Goal: Check status: Check status

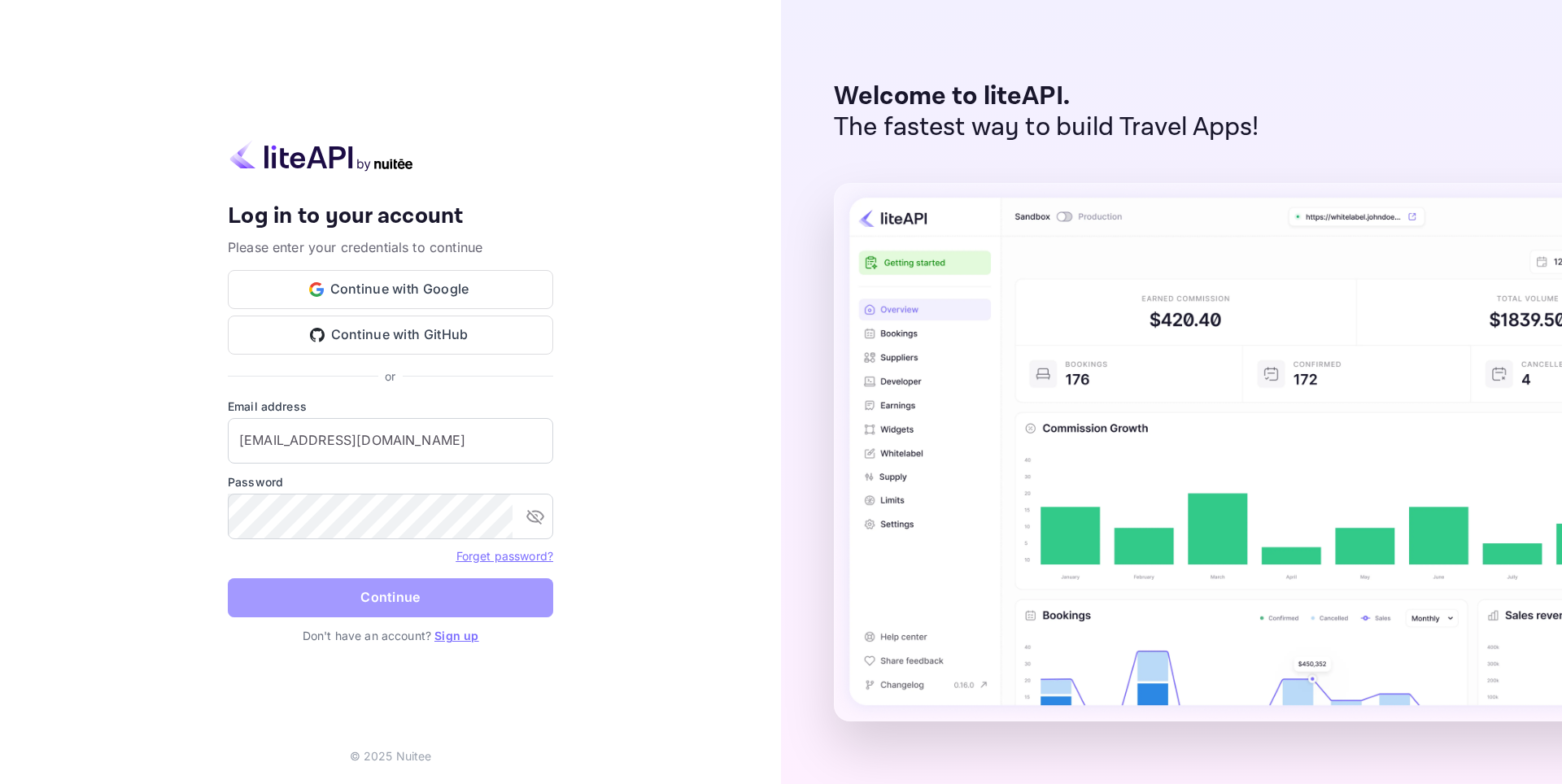
click at [376, 583] on button "Continue" at bounding box center [390, 597] width 325 height 39
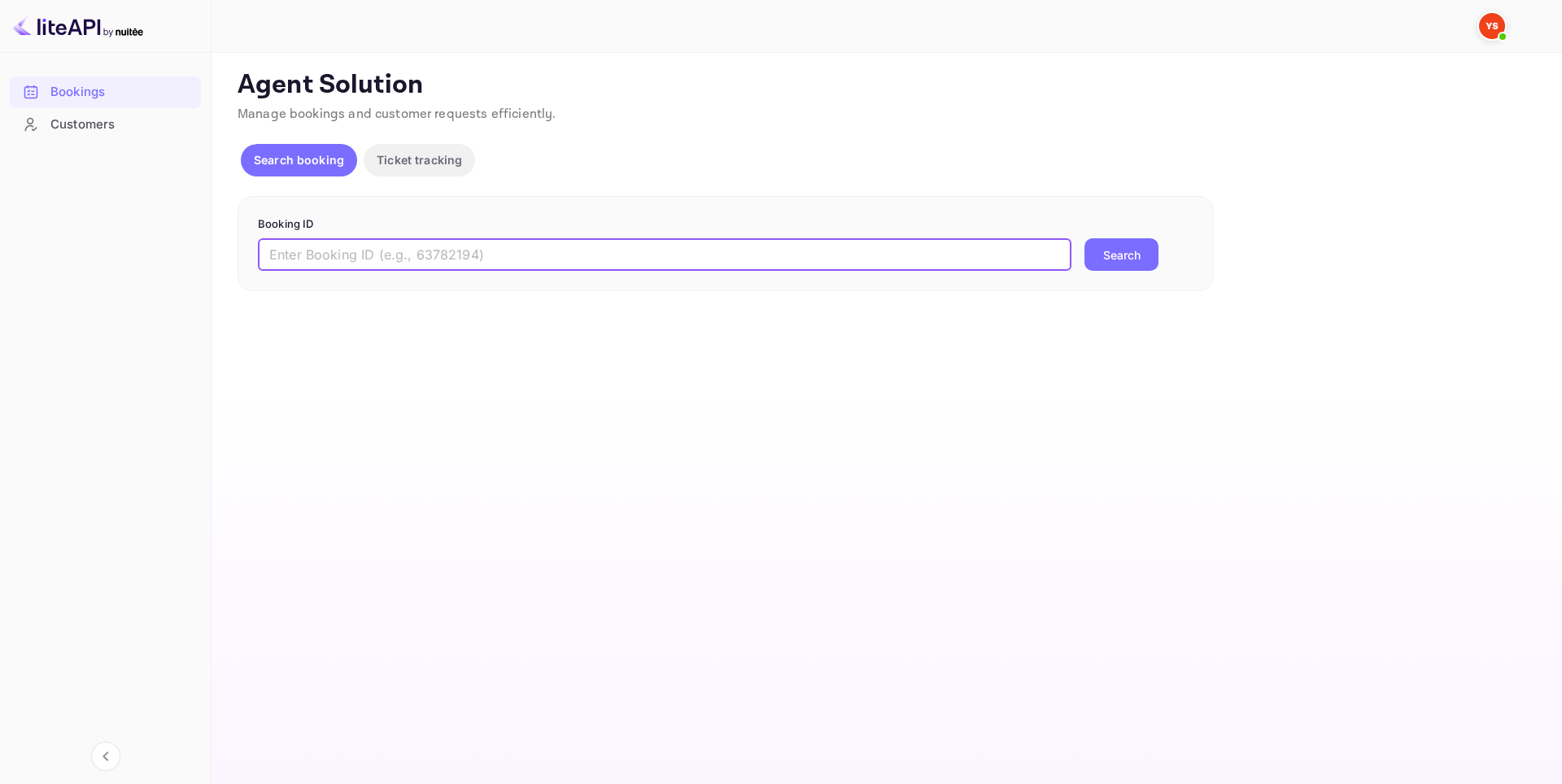
drag, startPoint x: 444, startPoint y: 259, endPoint x: 493, endPoint y: 259, distance: 49.0
click at [443, 259] on input "text" at bounding box center [665, 254] width 814 height 33
paste input "9367587"
type input "9367587"
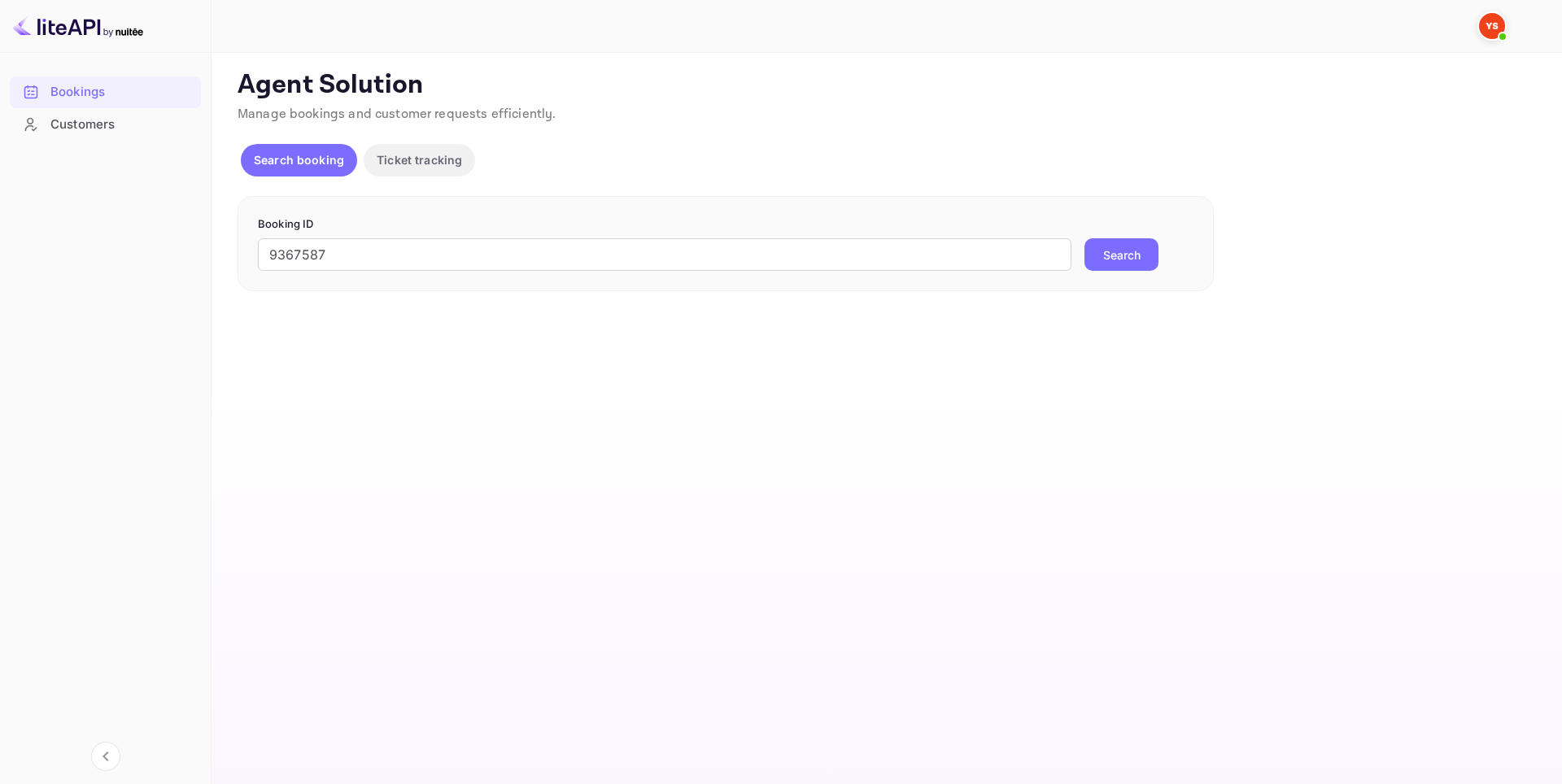
click at [1126, 246] on button "Search" at bounding box center [1122, 254] width 74 height 33
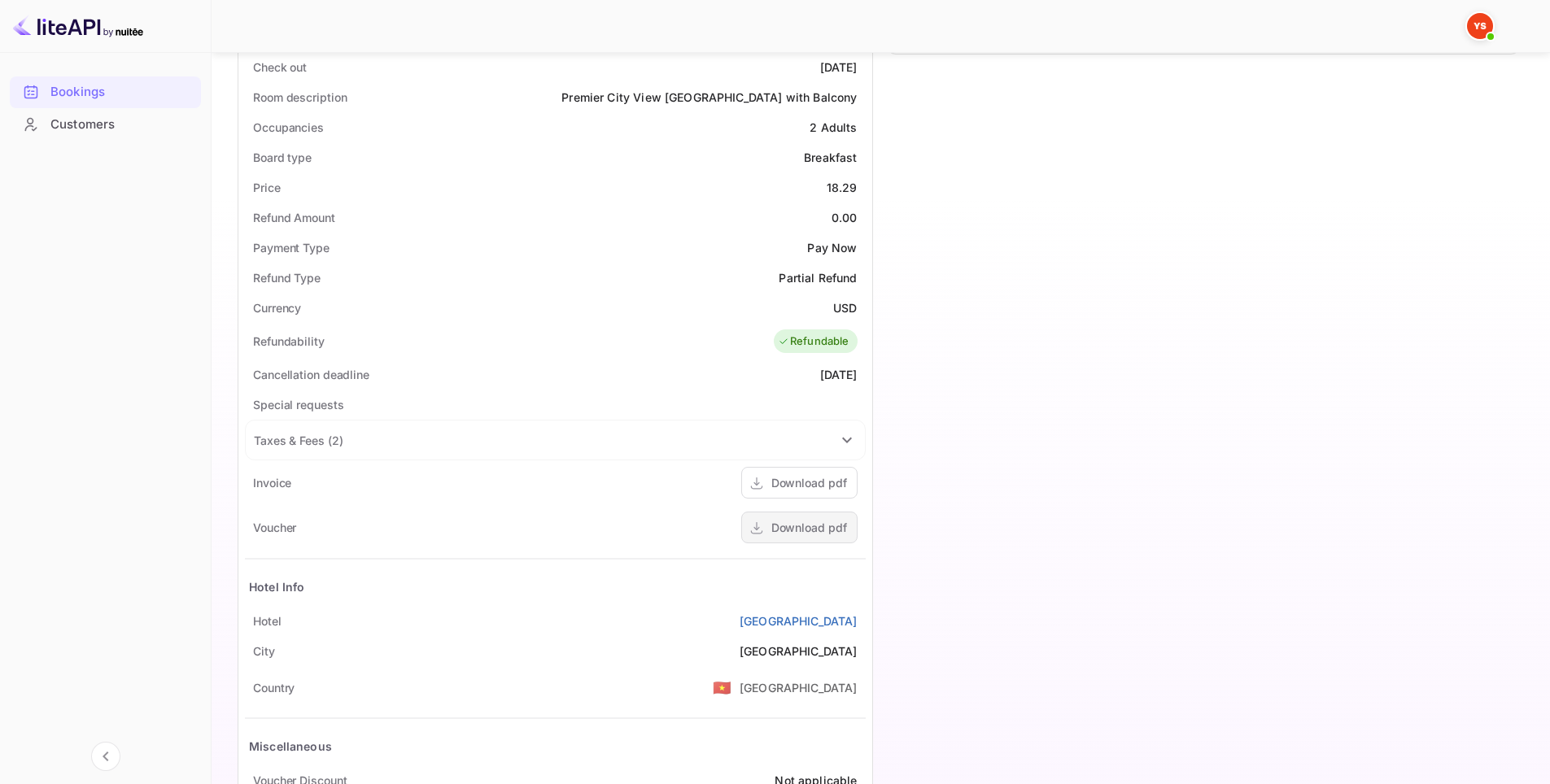
scroll to position [567, 0]
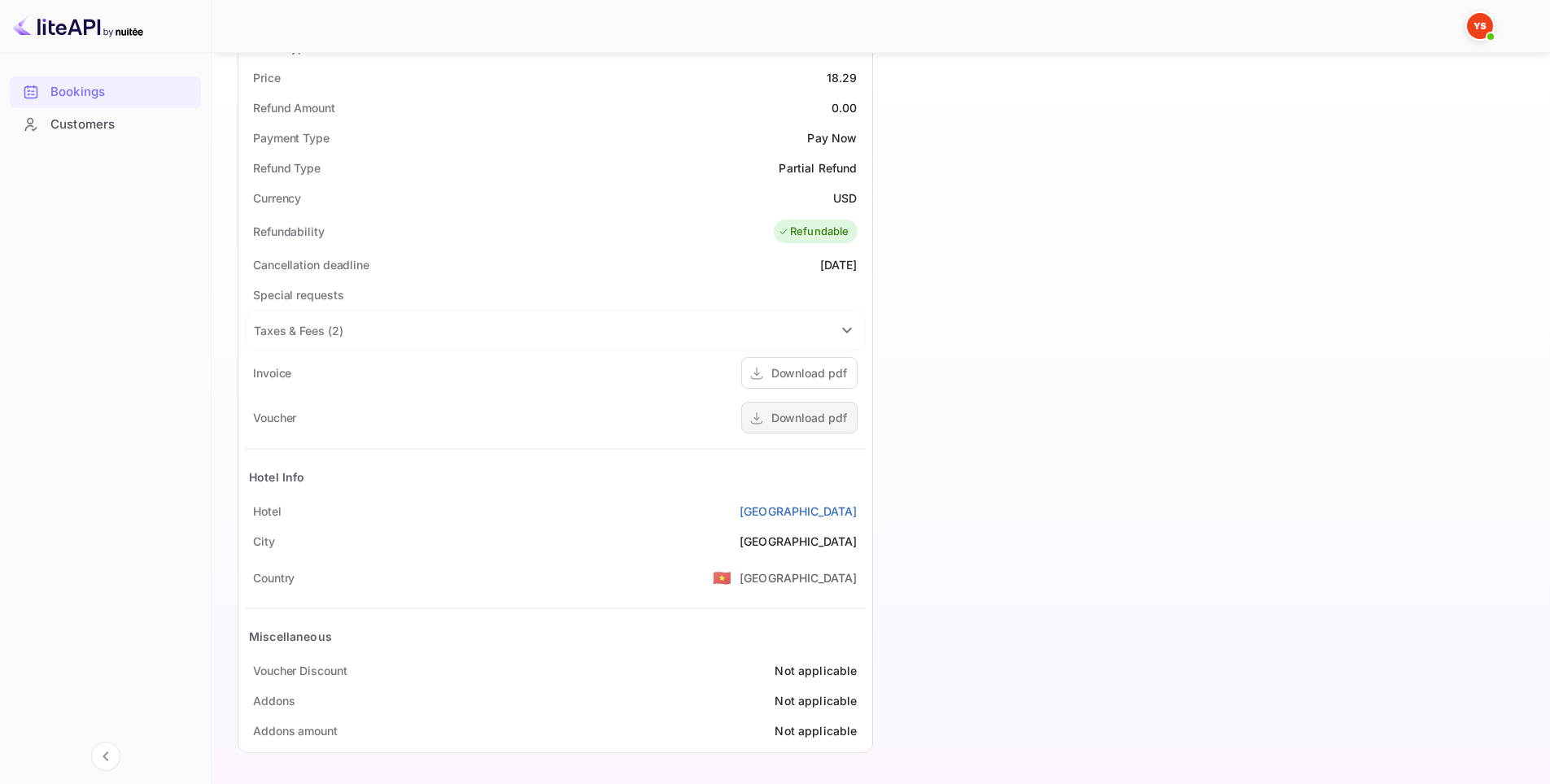
click at [775, 418] on div "Download pdf" at bounding box center [809, 418] width 76 height 17
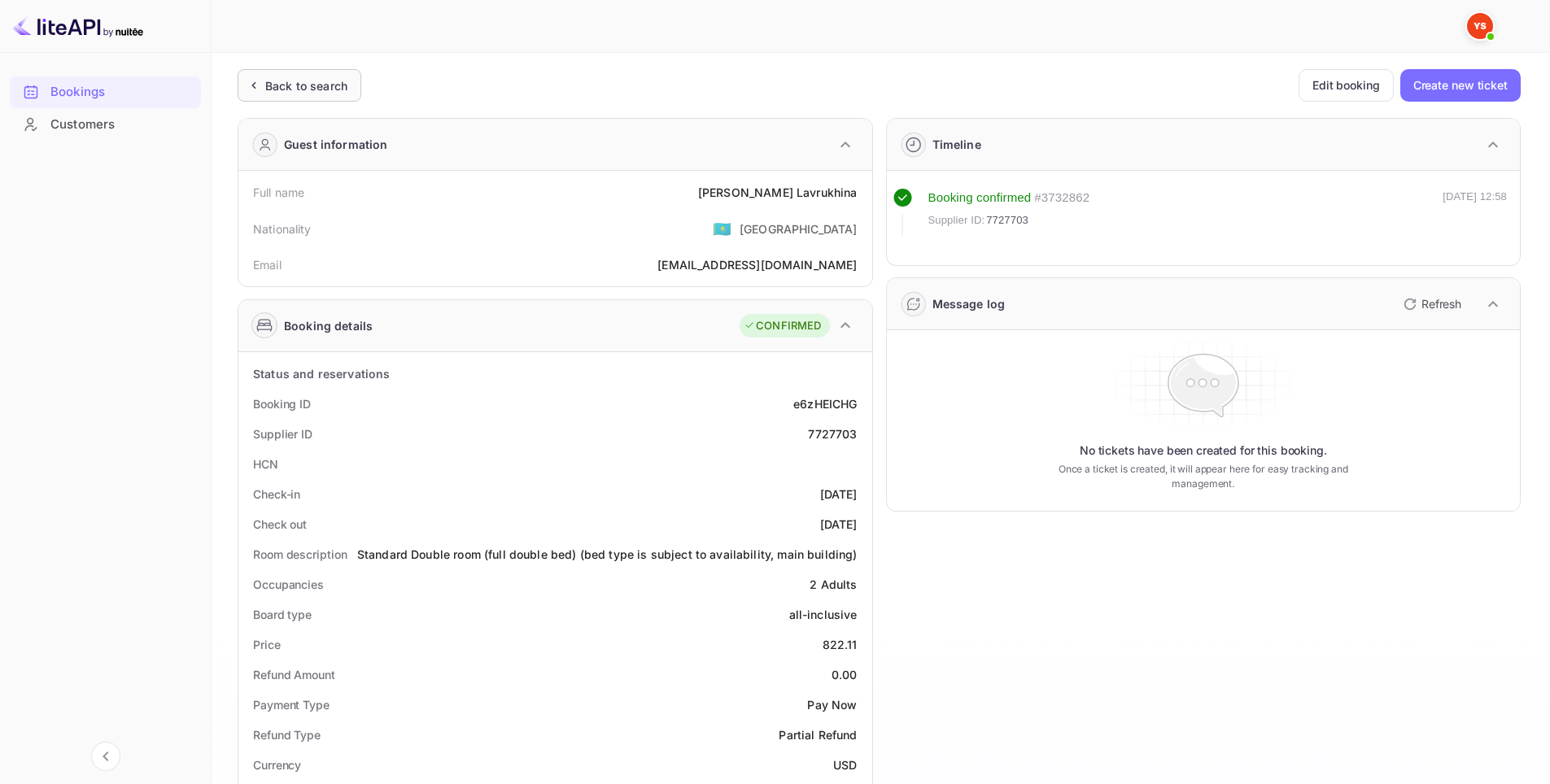
click at [320, 86] on div "Back to search" at bounding box center [307, 86] width 82 height 17
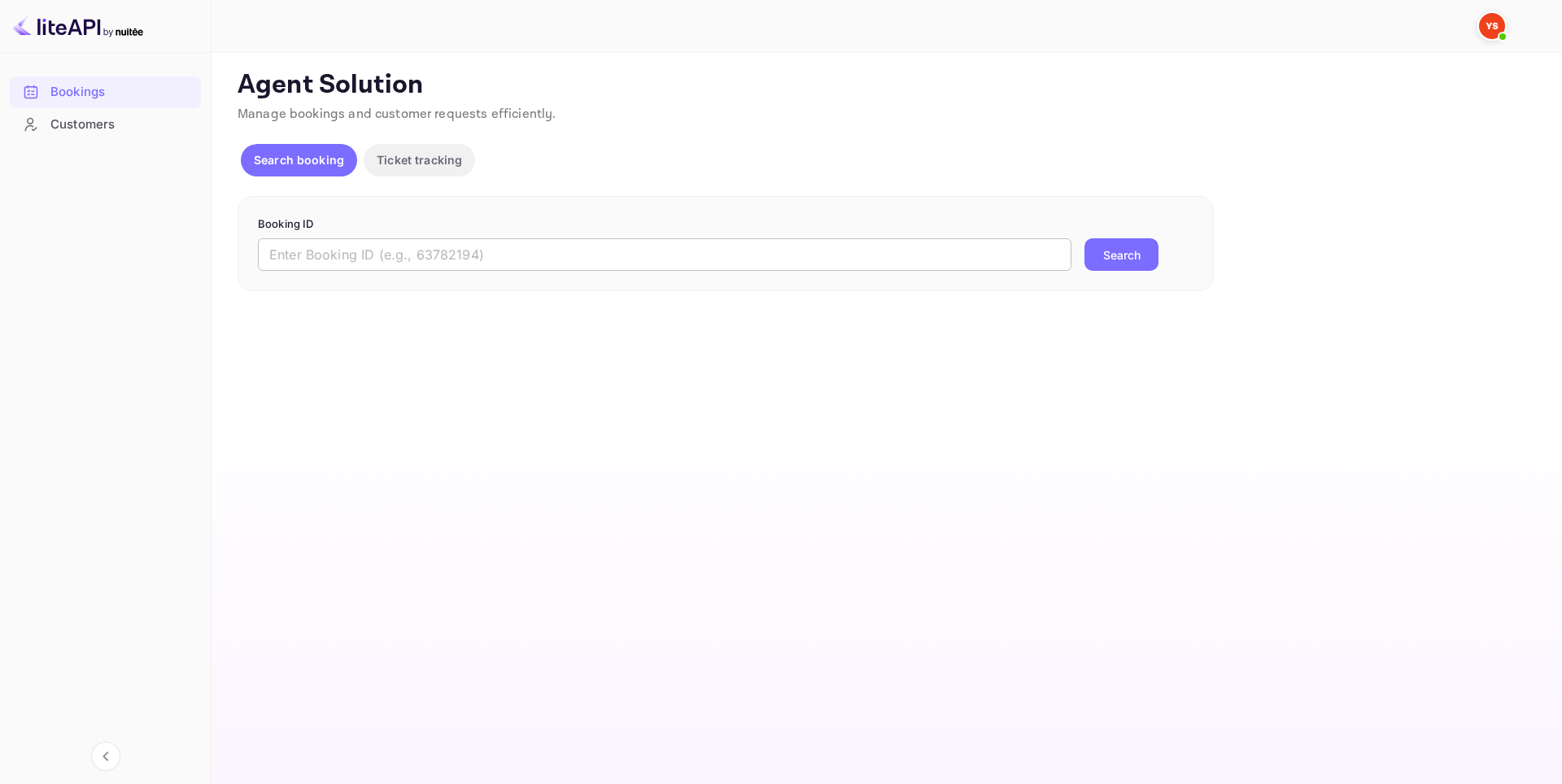
click at [542, 264] on input "text" at bounding box center [665, 254] width 814 height 33
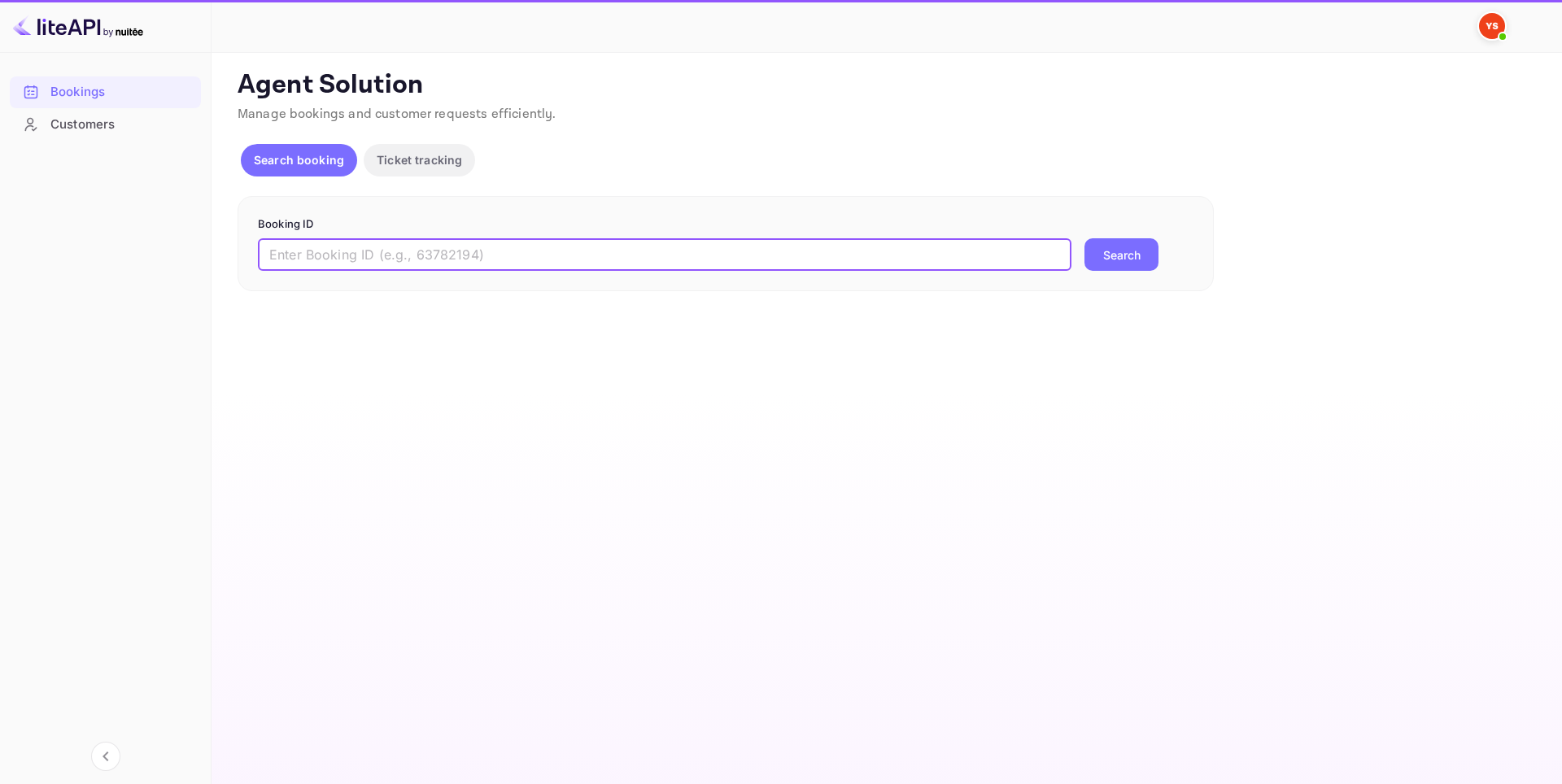
paste input "9348967"
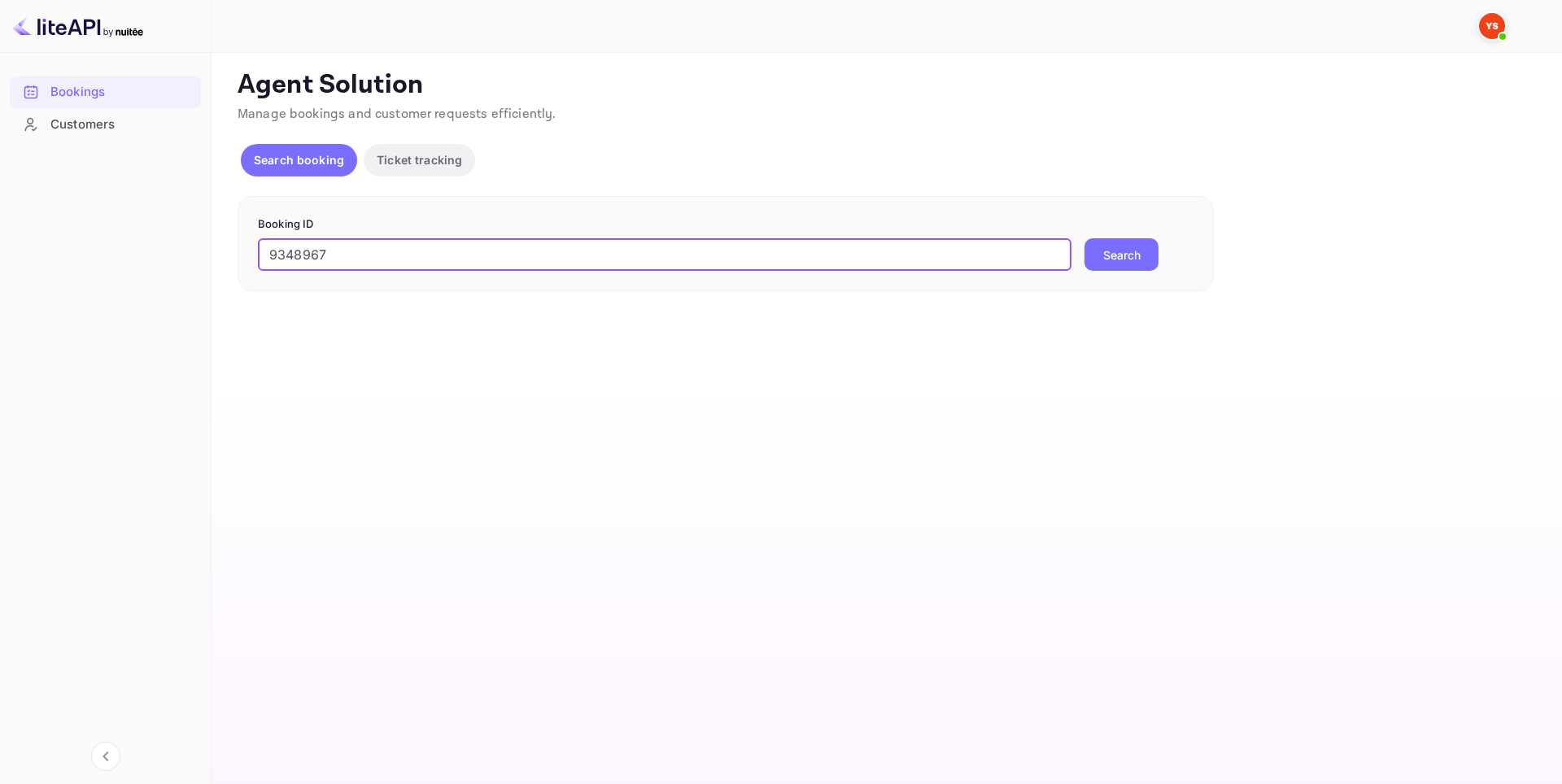
type input "9348967"
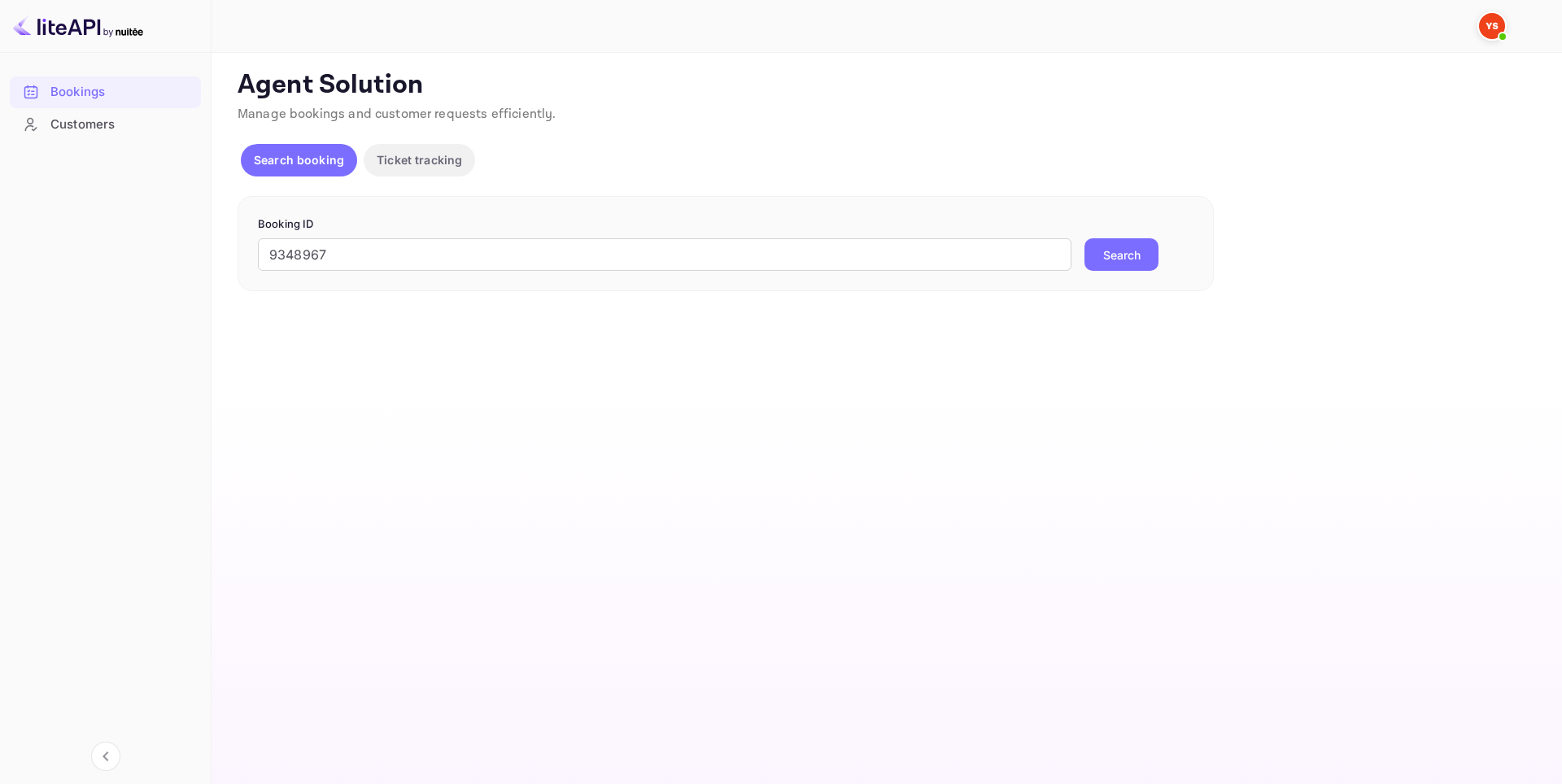
click at [1118, 253] on button "Search" at bounding box center [1122, 254] width 74 height 33
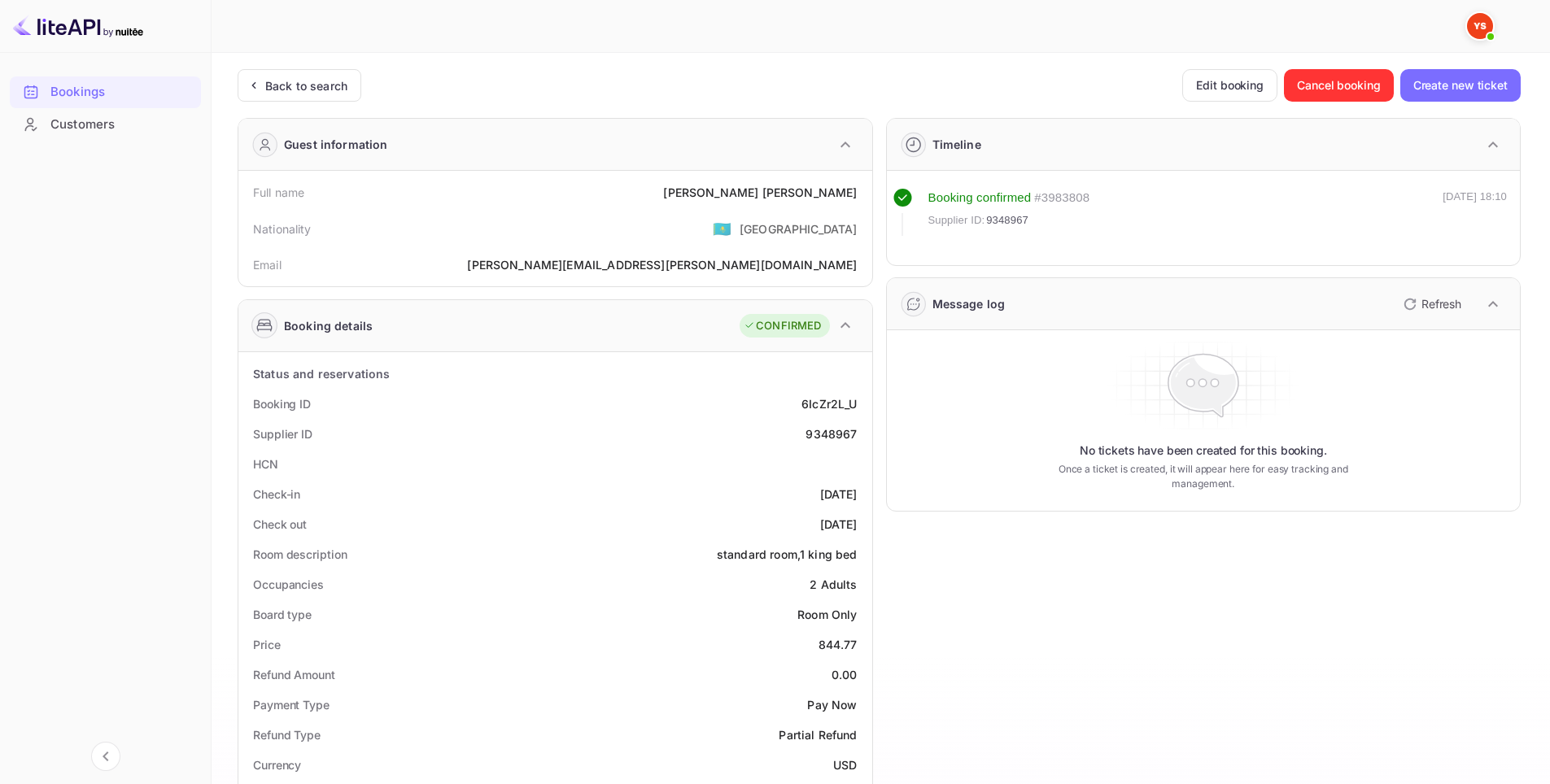
scroll to position [325, 0]
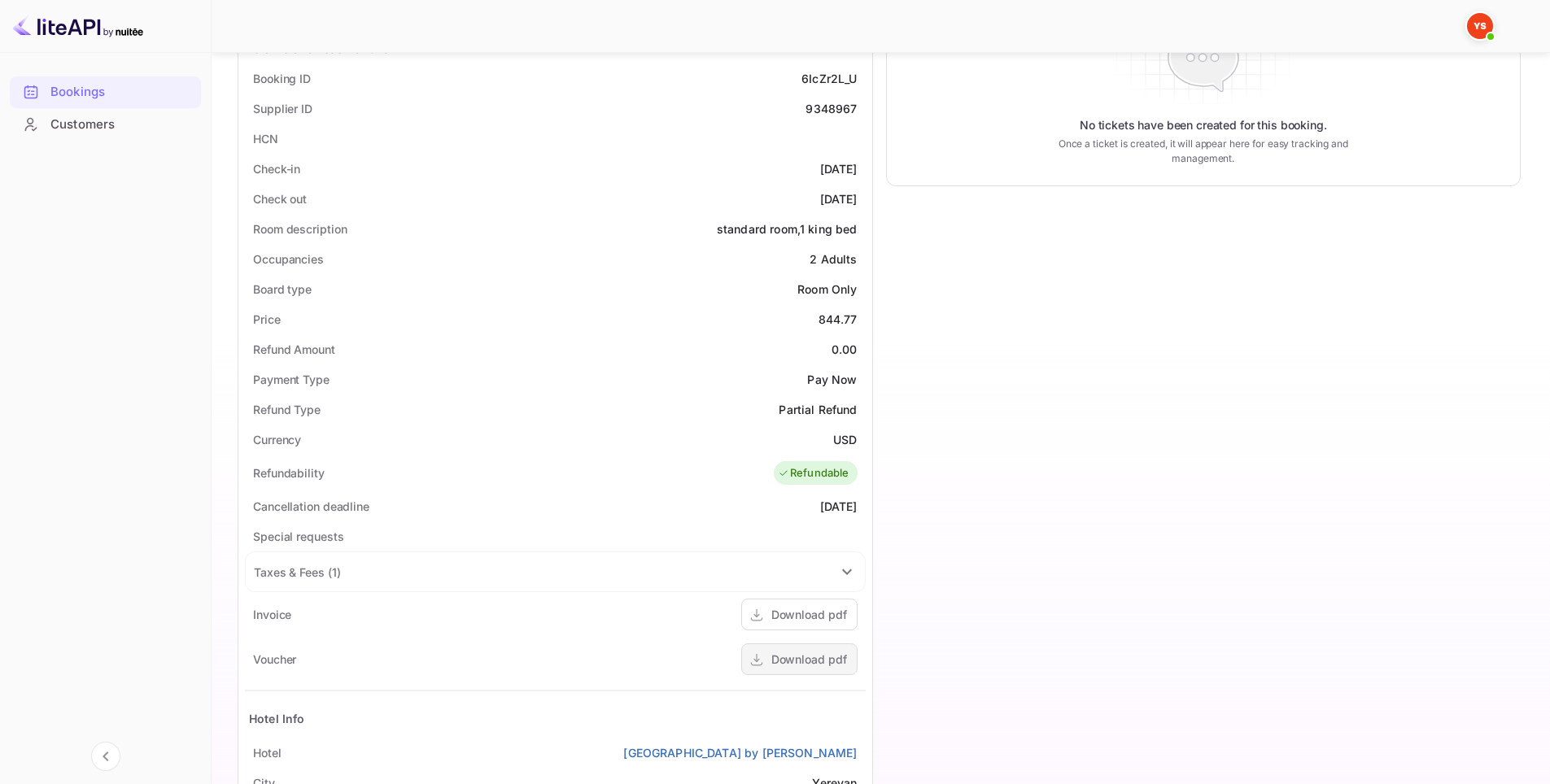
click at [830, 660] on div "Download pdf" at bounding box center [809, 659] width 76 height 17
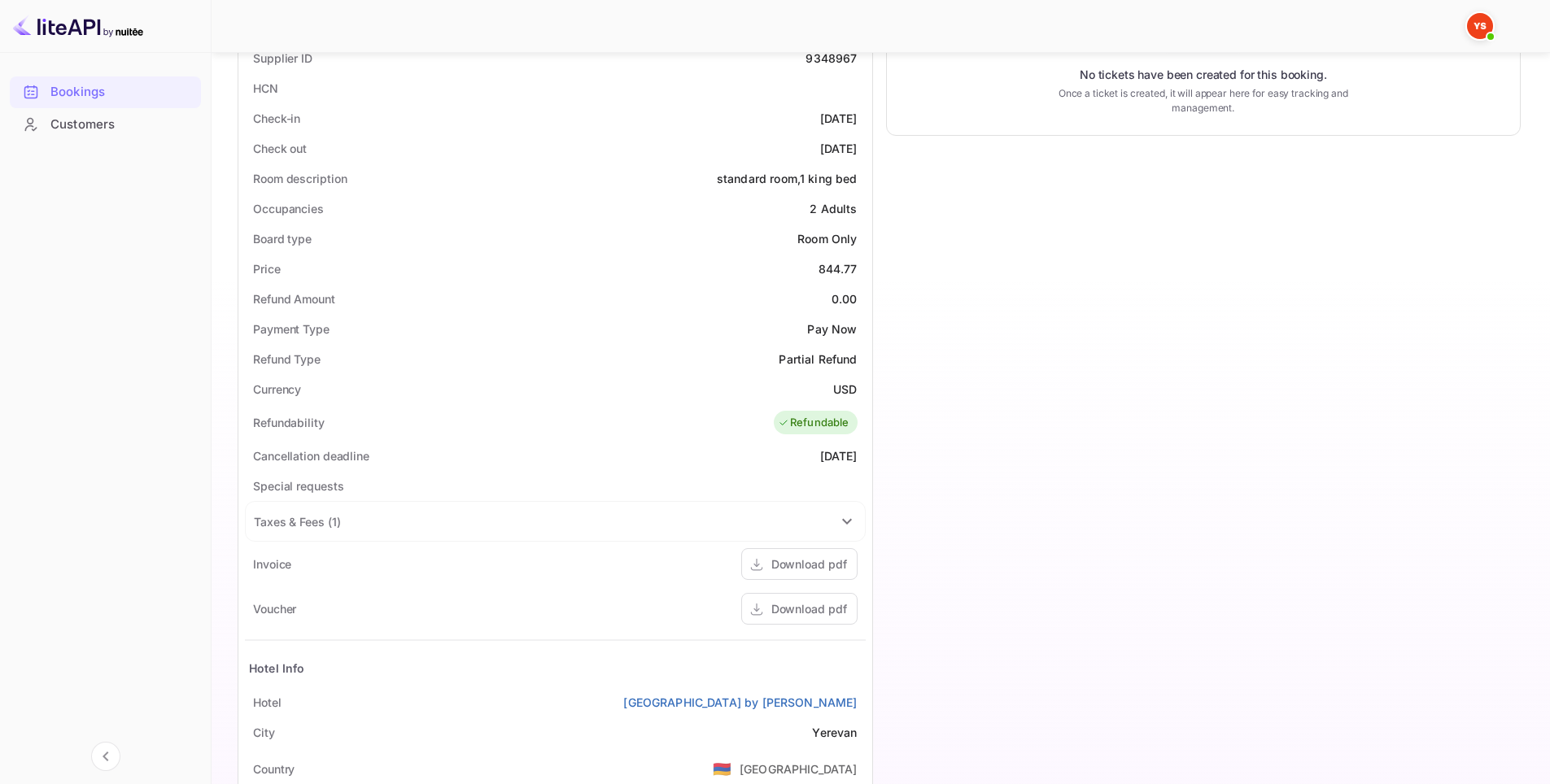
scroll to position [488, 0]
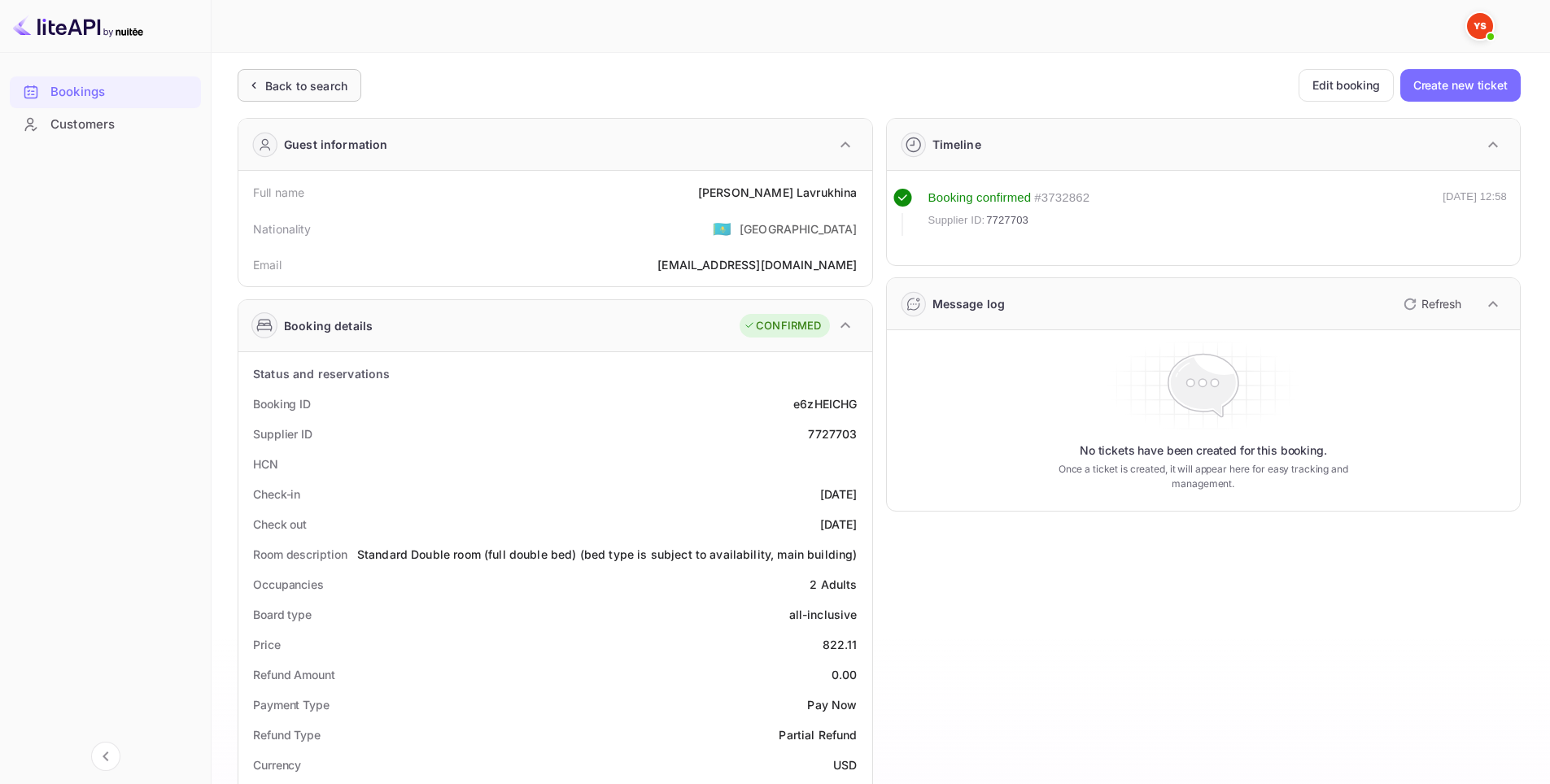
click at [315, 73] on div "Back to search" at bounding box center [299, 86] width 124 height 33
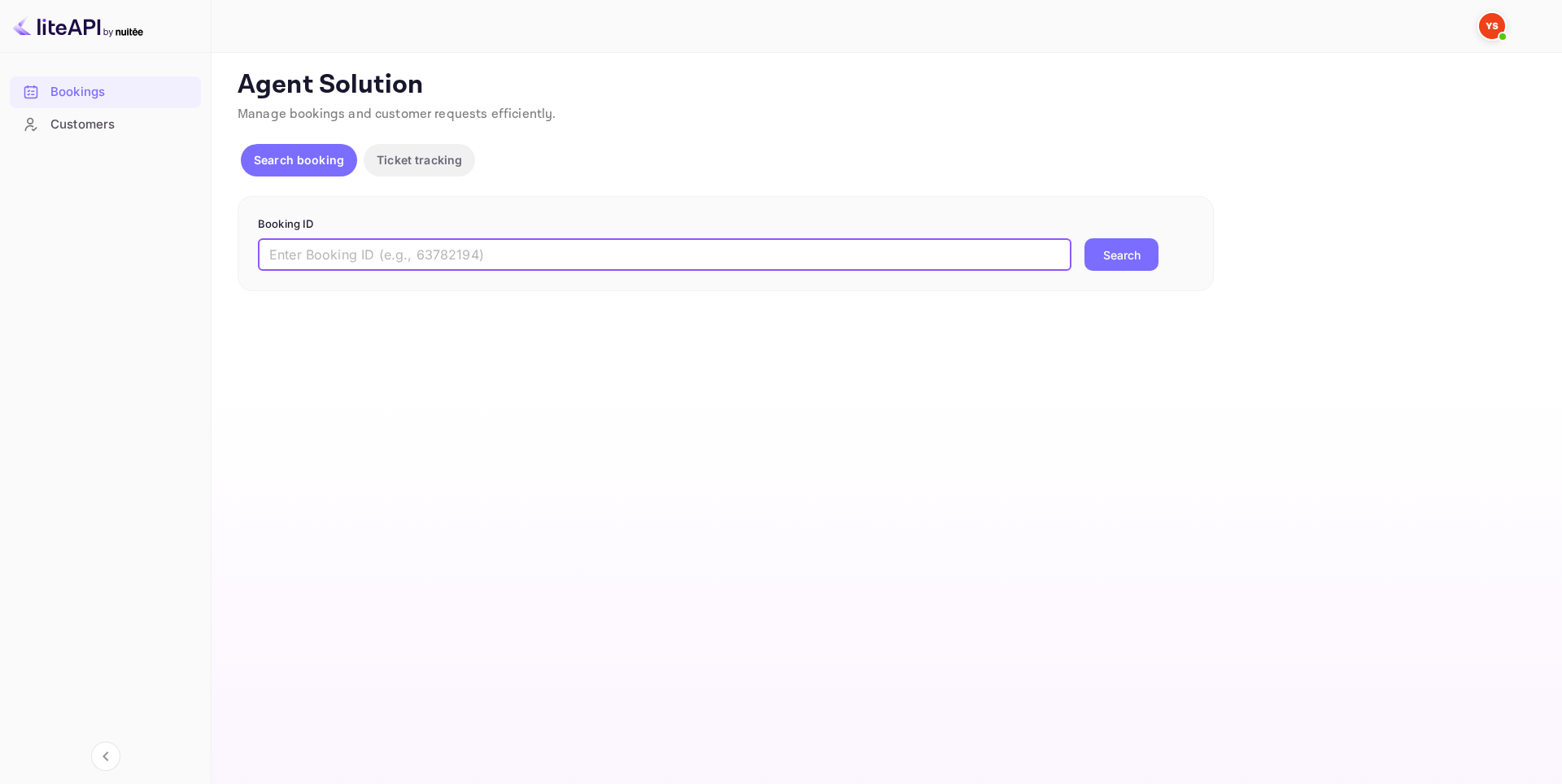
click at [737, 262] on input "text" at bounding box center [665, 254] width 814 height 33
paste input "8941379"
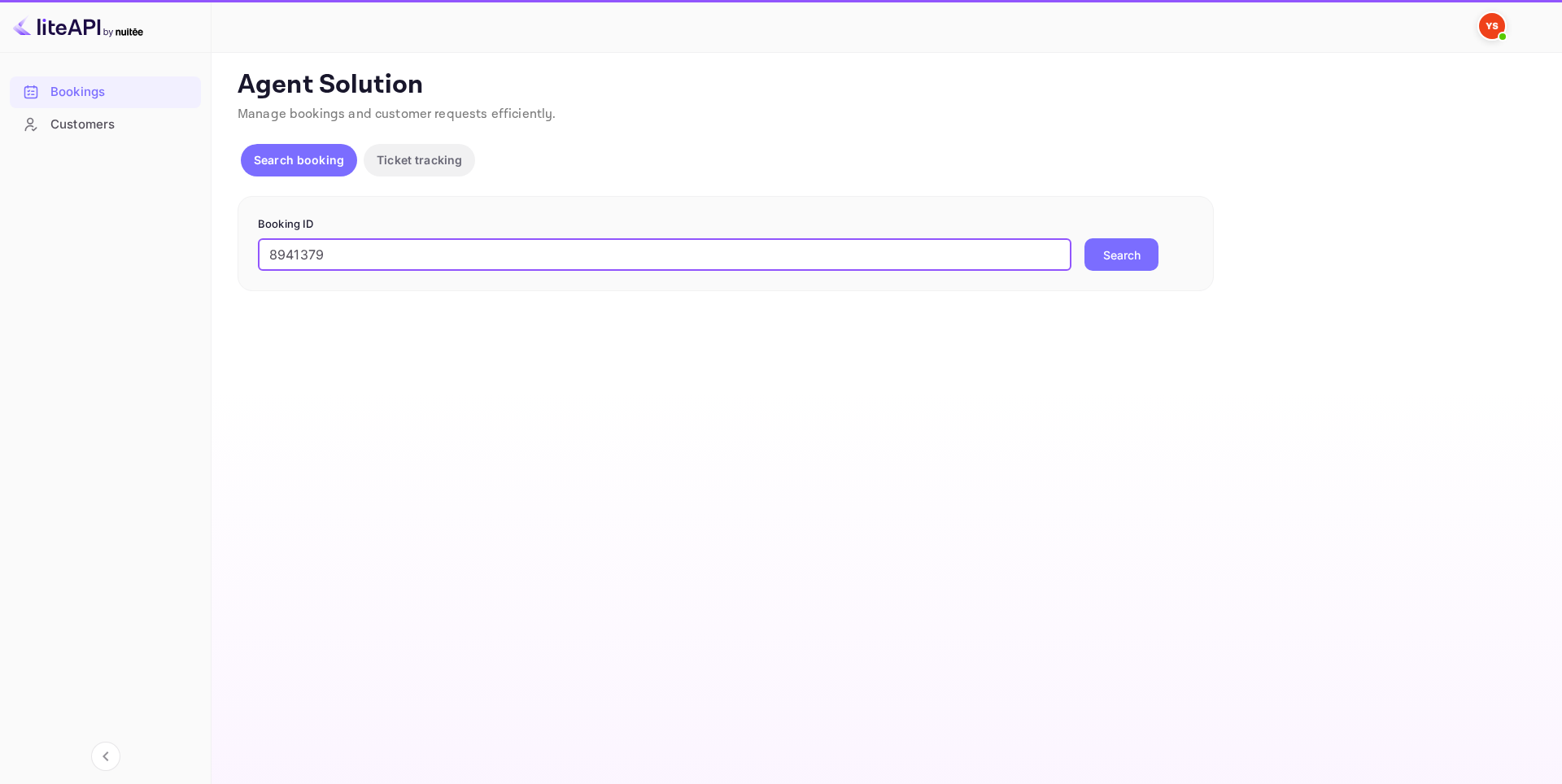
type input "8941379"
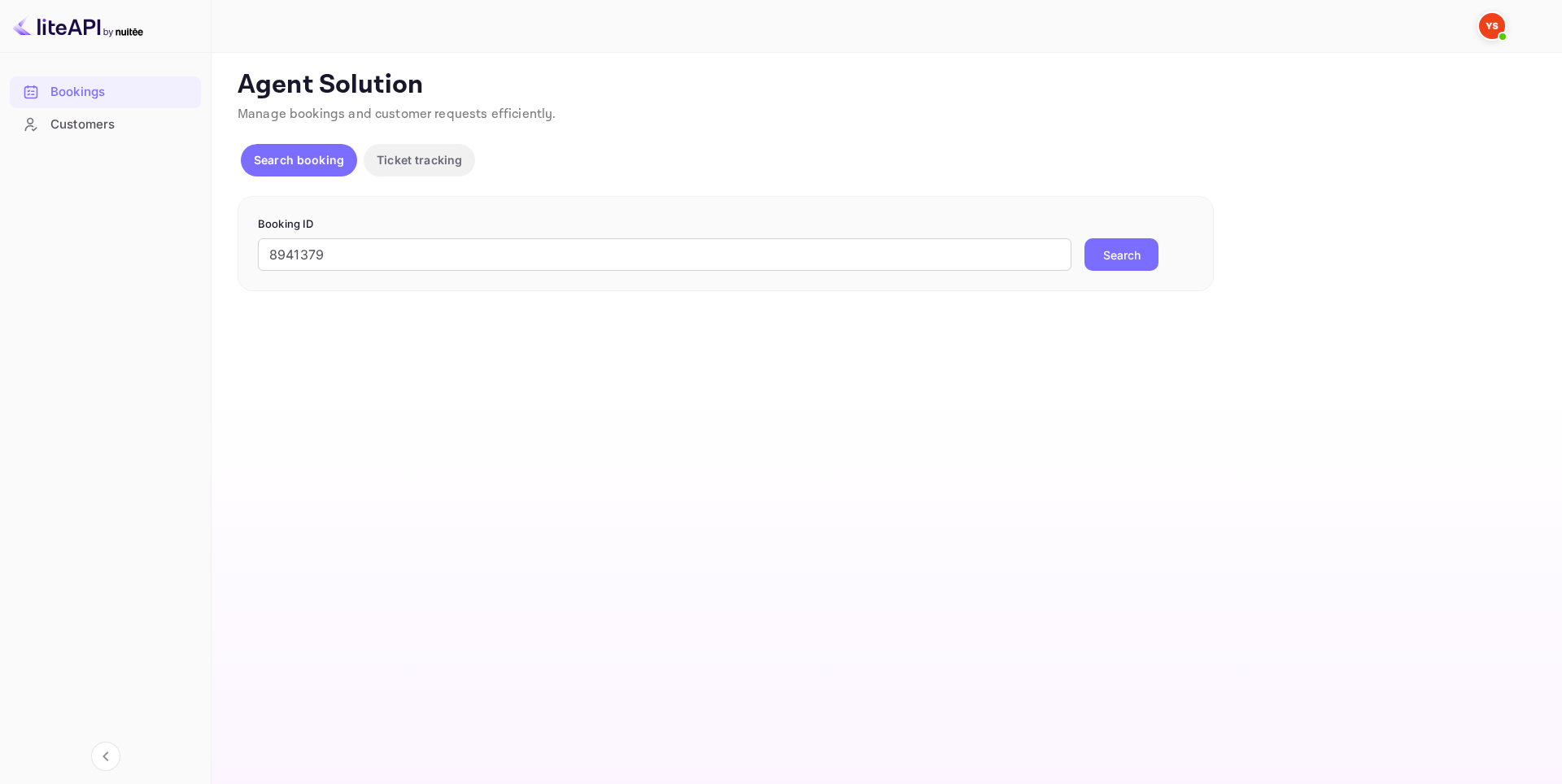
click at [1099, 256] on button "Search" at bounding box center [1122, 254] width 74 height 33
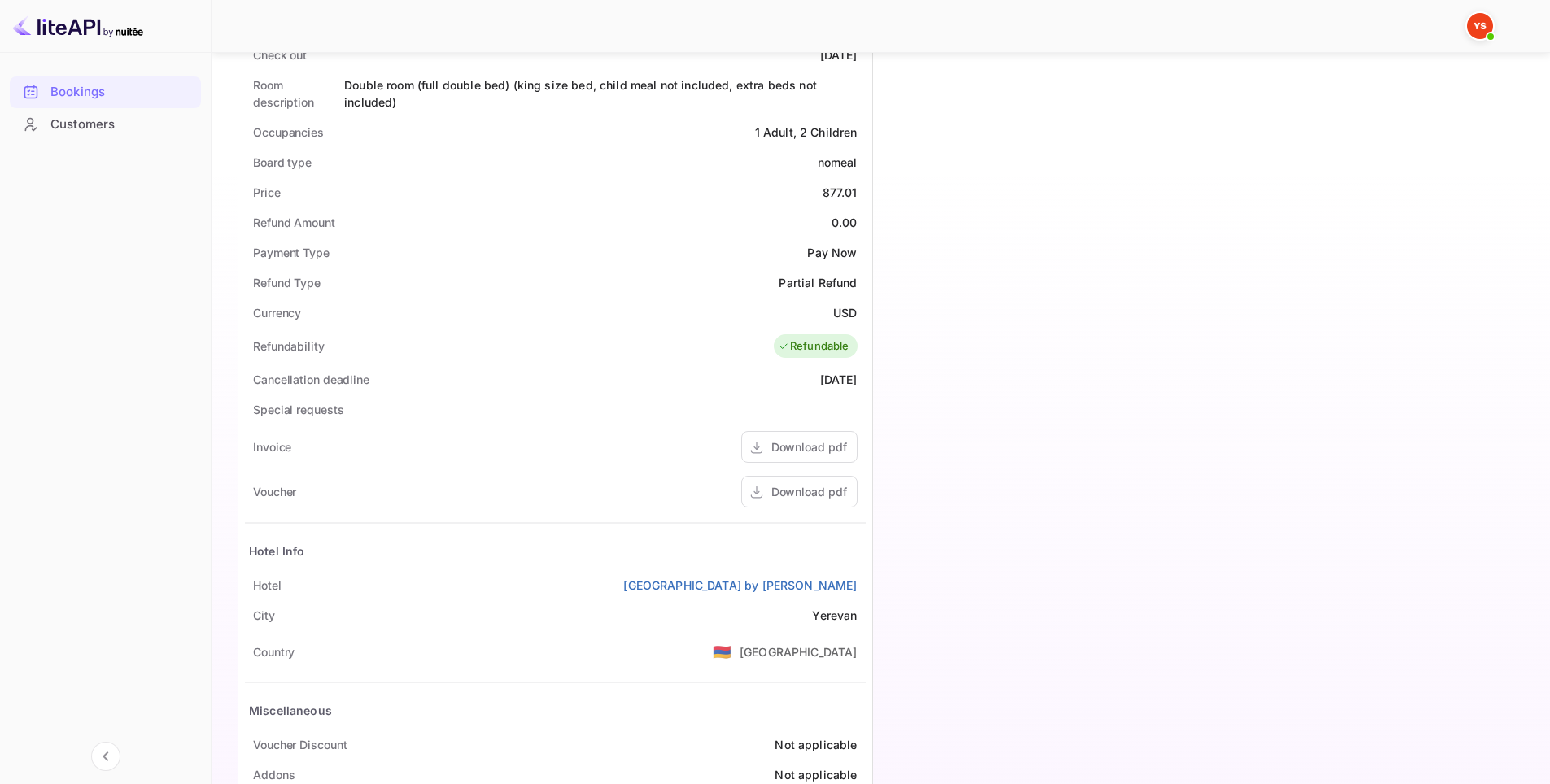
scroll to position [544, 0]
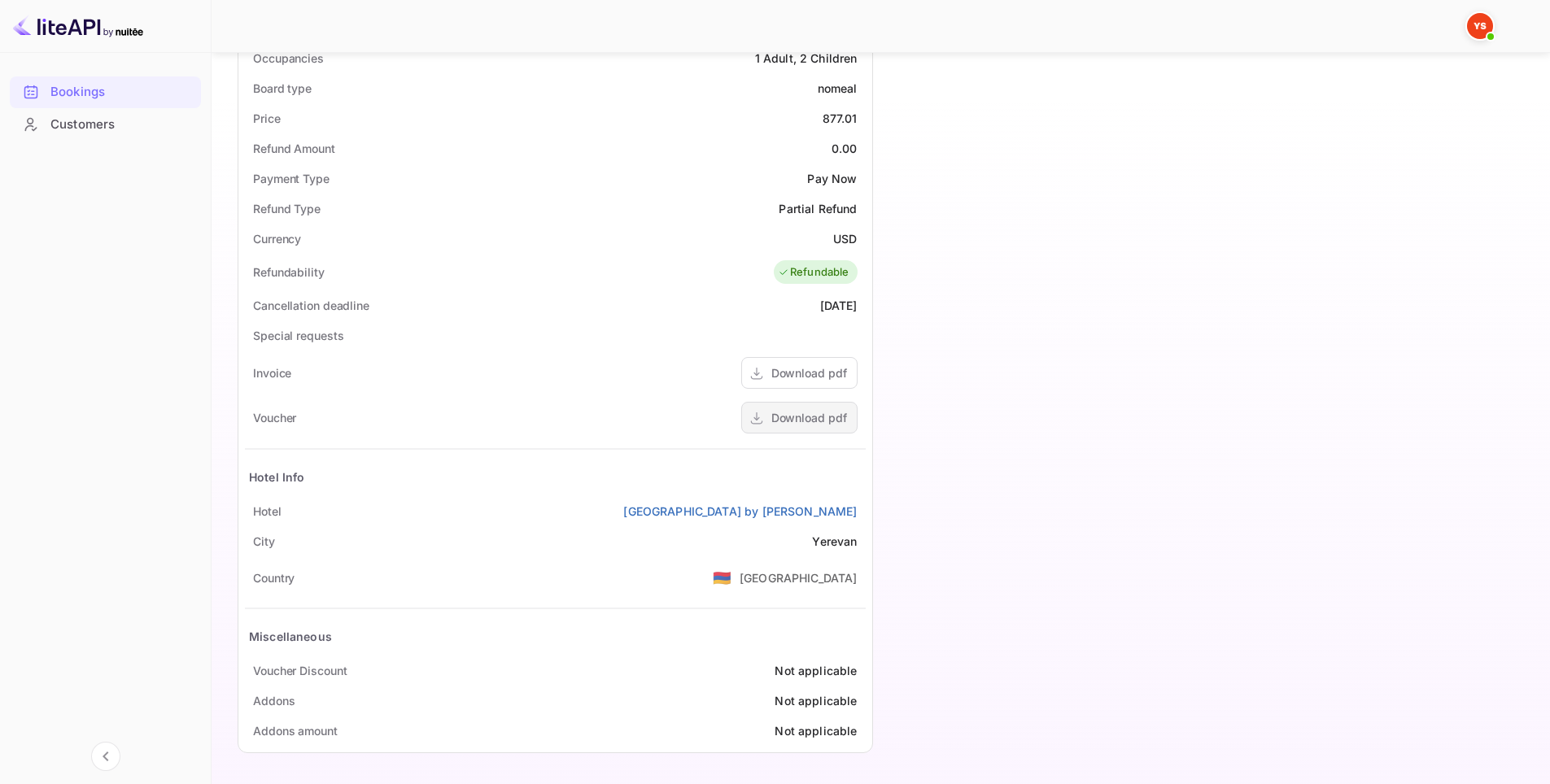
click at [785, 413] on div "Download pdf" at bounding box center [809, 418] width 76 height 17
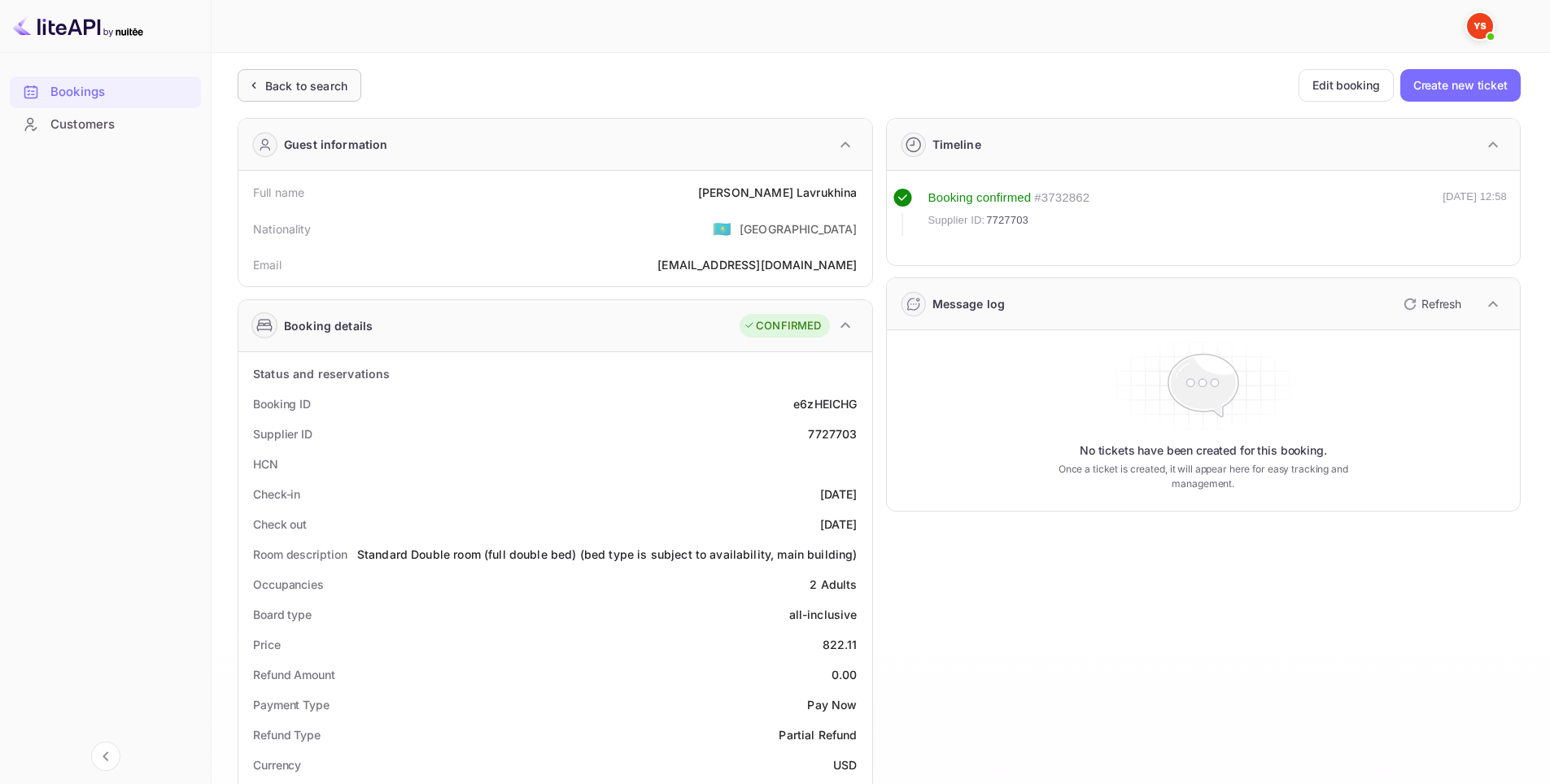
click at [284, 82] on div "Back to search" at bounding box center [307, 86] width 82 height 17
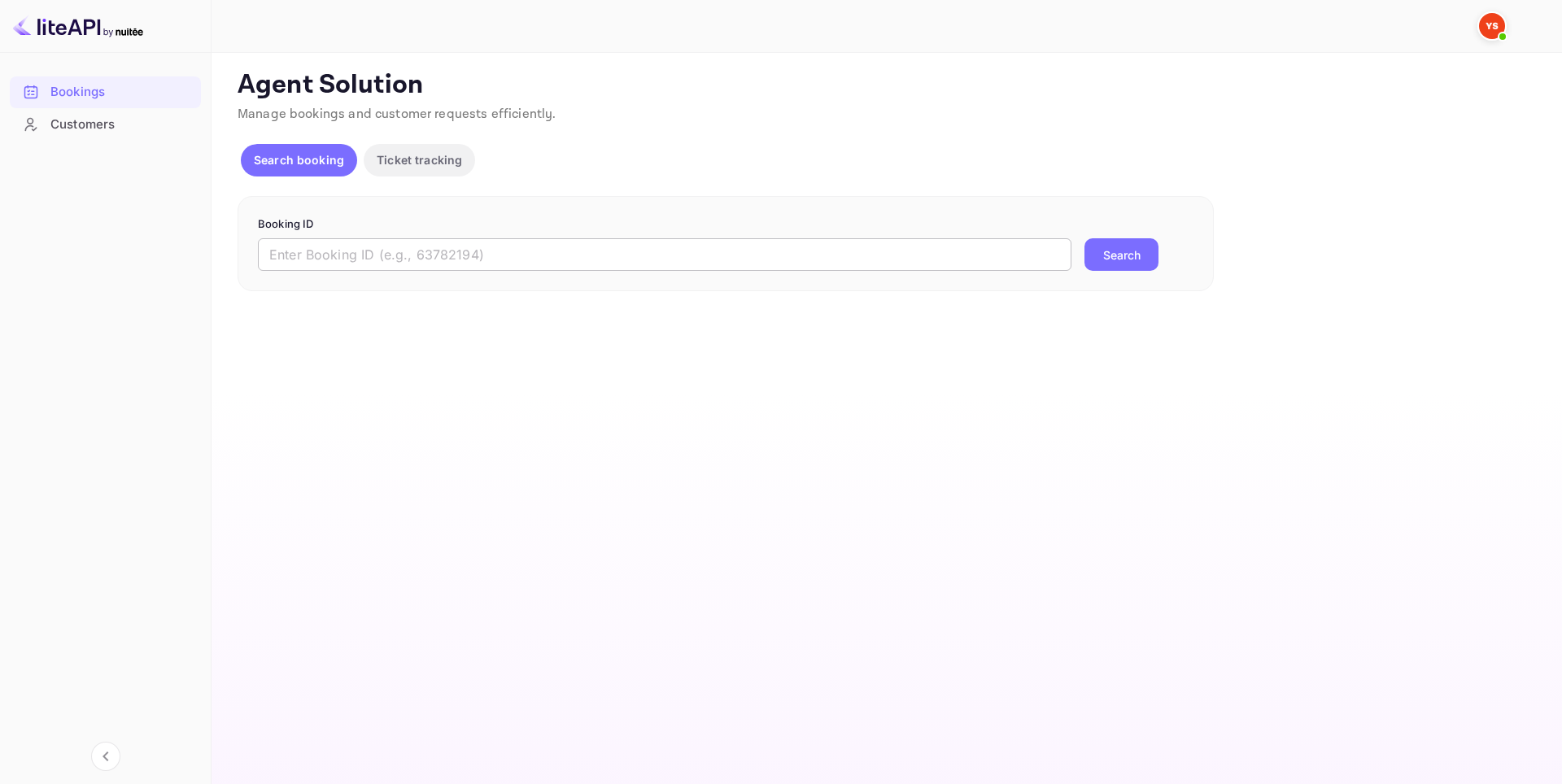
click at [608, 246] on input "text" at bounding box center [665, 254] width 814 height 33
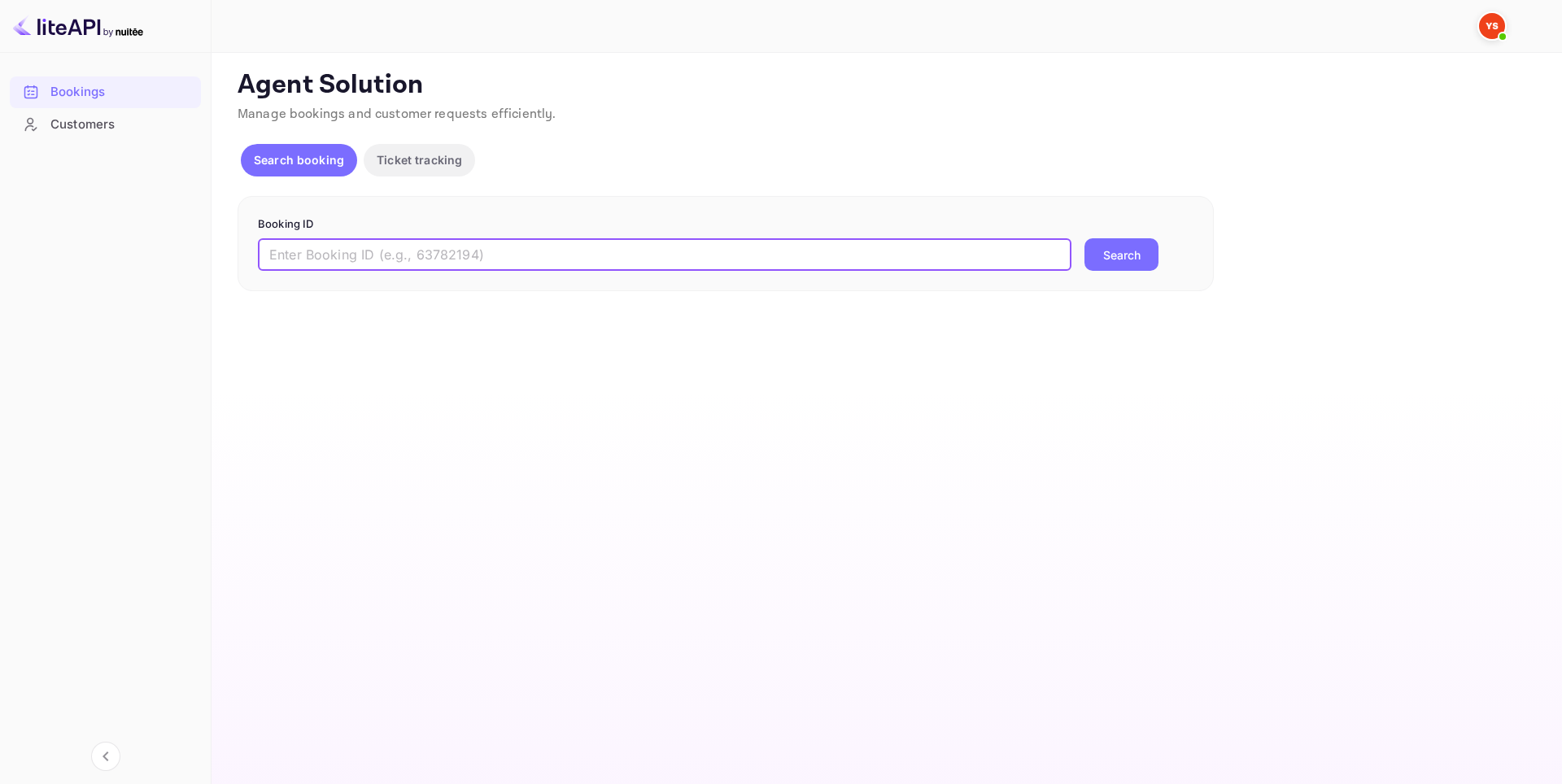
paste input "9349530"
type input "9349530"
click at [1148, 250] on button "Search" at bounding box center [1122, 254] width 74 height 33
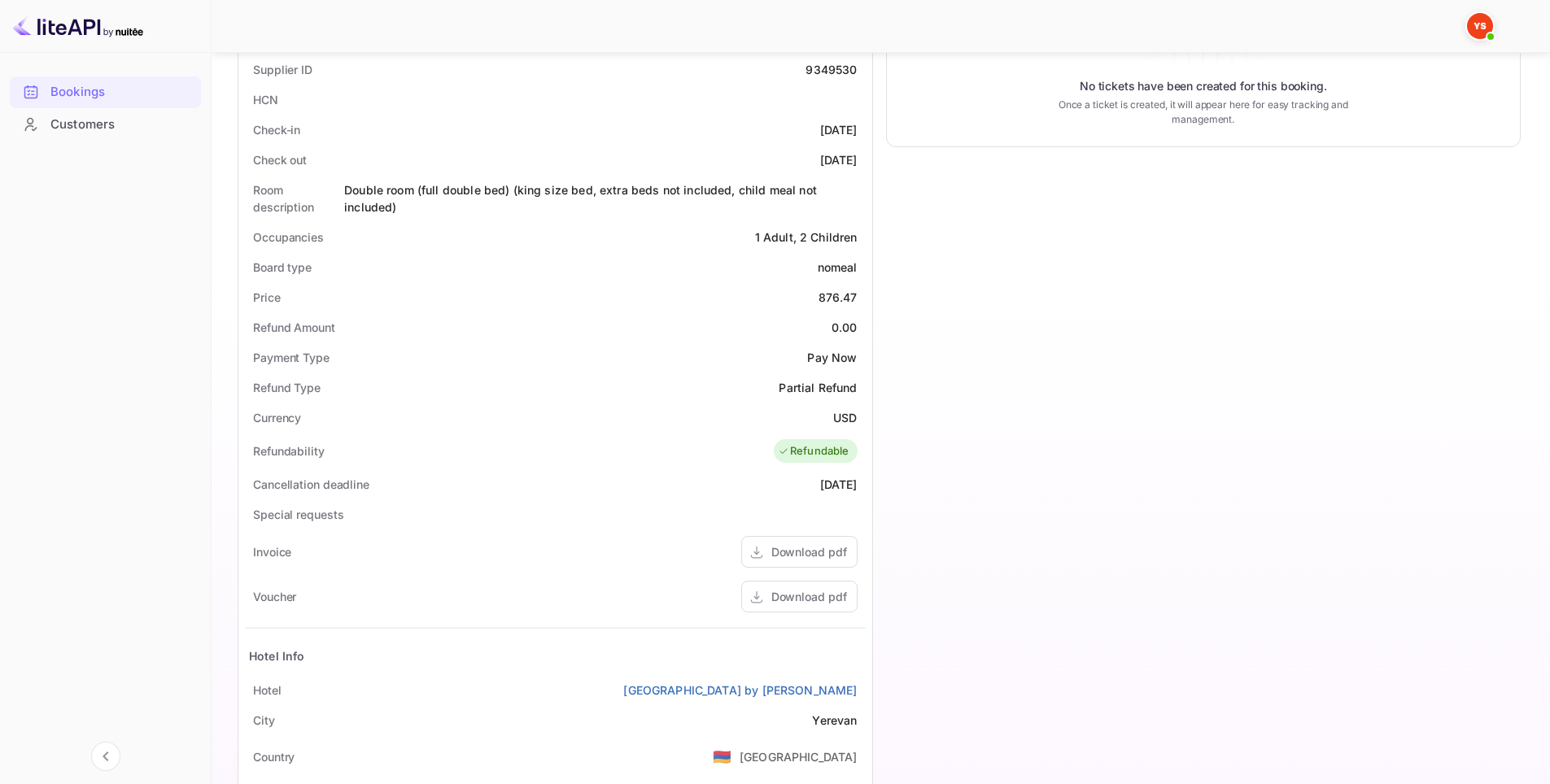
scroll to position [544, 0]
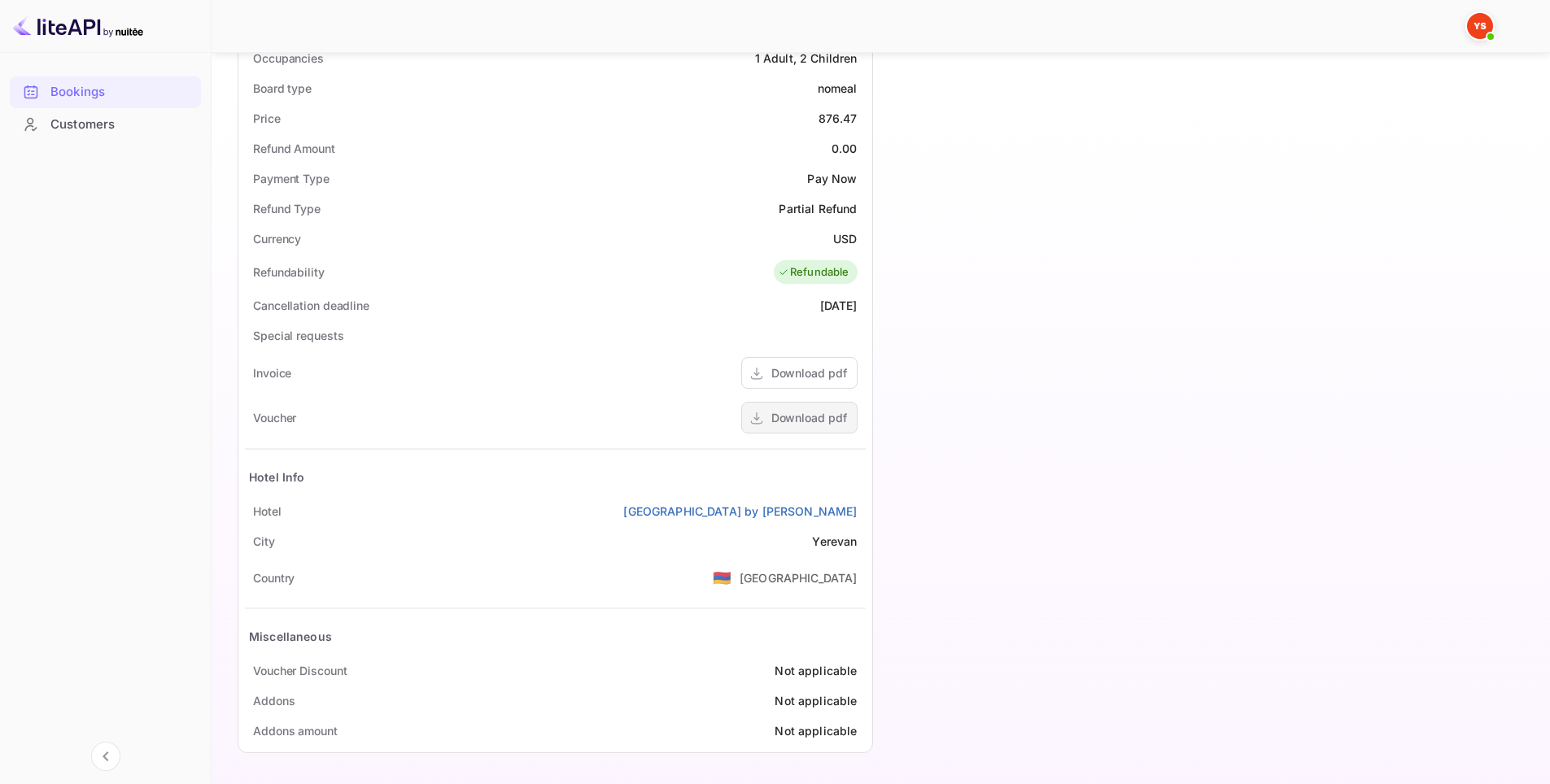
click at [789, 426] on div "Download pdf" at bounding box center [809, 418] width 76 height 17
